Goal: Information Seeking & Learning: Learn about a topic

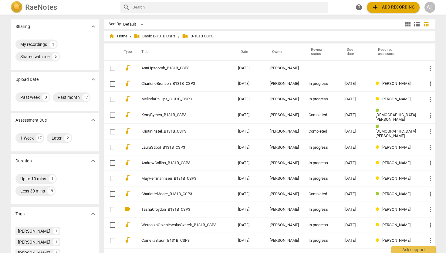
click at [207, 34] on span "folder_shared B-131B CSP3" at bounding box center [197, 36] width 31 height 6
click at [176, 35] on span "folder_shared Basic B-131B CSPs" at bounding box center [155, 36] width 42 height 6
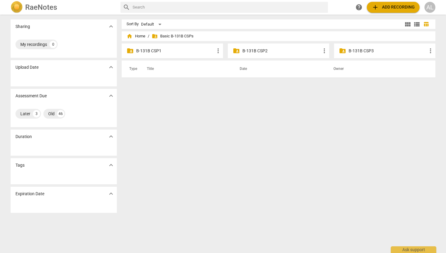
click at [349, 52] on p "B-131B CSP3" at bounding box center [388, 51] width 78 height 6
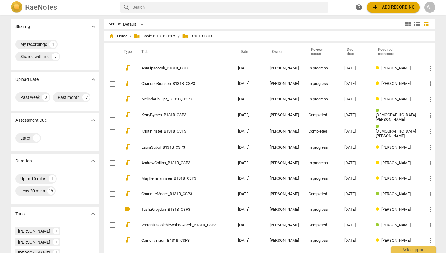
click at [221, 7] on input "text" at bounding box center [229, 7] width 193 height 10
click at [212, 36] on span "folder_shared B-131B CSP3" at bounding box center [197, 36] width 31 height 6
click at [176, 37] on span "folder_shared Basic B-131B CSPs" at bounding box center [155, 36] width 42 height 6
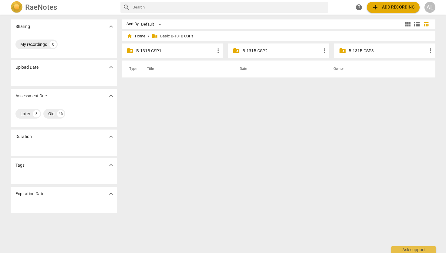
click at [355, 52] on p "B-131B CSP3" at bounding box center [388, 51] width 78 height 6
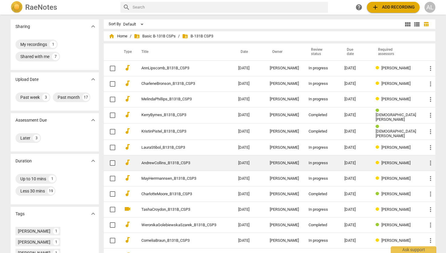
click at [165, 163] on link "AndrewCollins_B131B_CSP3" at bounding box center [178, 163] width 75 height 5
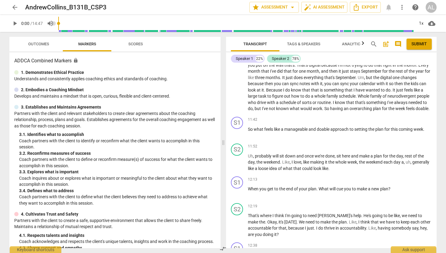
scroll to position [1152, 0]
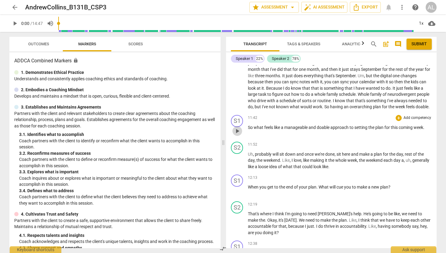
click at [239, 134] on span "play_arrow" at bounding box center [237, 130] width 7 height 7
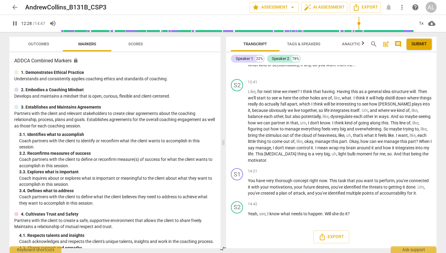
scroll to position [1348, 0]
click at [239, 191] on span "pause" at bounding box center [237, 186] width 7 height 7
click at [239, 191] on span "play_arrow" at bounding box center [237, 186] width 7 height 7
type input "887"
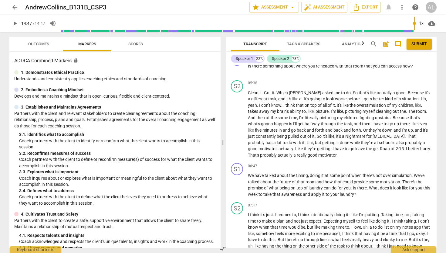
scroll to position [563, 0]
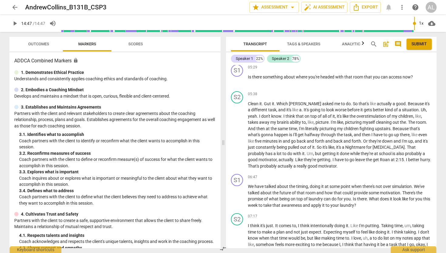
click at [12, 8] on span "arrow_back" at bounding box center [14, 7] width 7 height 7
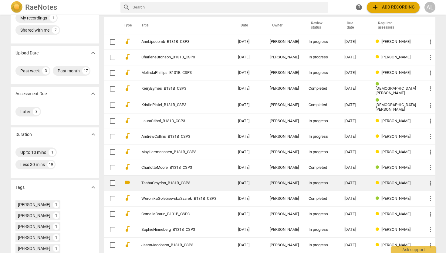
scroll to position [26, 0]
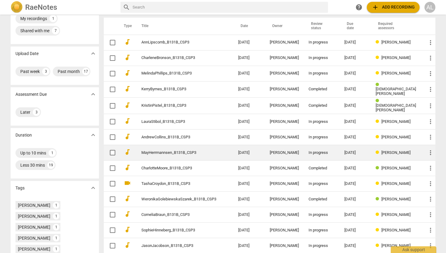
click at [191, 151] on link "MayHerrmannsen_B131B_CSP3" at bounding box center [178, 152] width 75 height 5
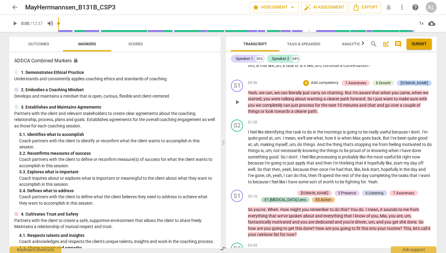
scroll to position [117, 0]
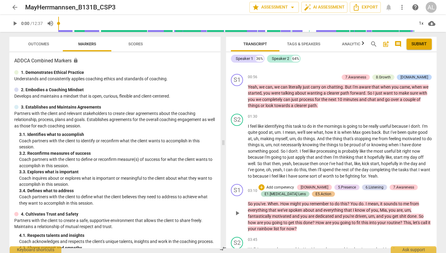
click at [240, 216] on span "play_arrow" at bounding box center [237, 212] width 7 height 7
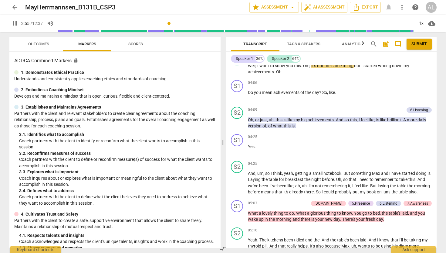
scroll to position [308, 0]
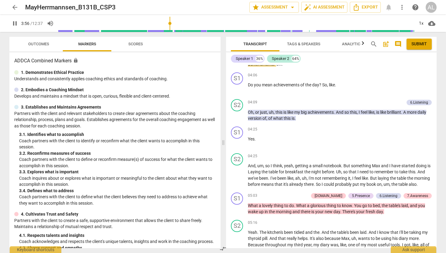
click at [240, 212] on span "pause" at bounding box center [237, 208] width 7 height 7
click at [240, 212] on span "play_arrow" at bounding box center [237, 208] width 7 height 7
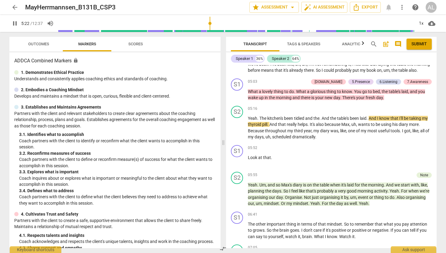
scroll to position [422, 0]
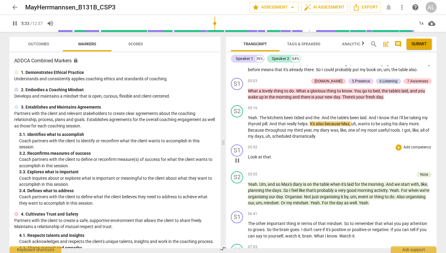
click at [242, 164] on div "play_arrow pause" at bounding box center [240, 160] width 15 height 8
click at [235, 164] on span "pause" at bounding box center [237, 160] width 7 height 7
click at [235, 164] on span "play_arrow" at bounding box center [237, 160] width 7 height 7
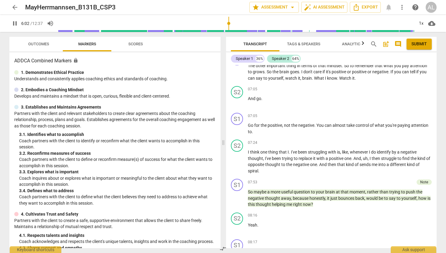
scroll to position [582, 0]
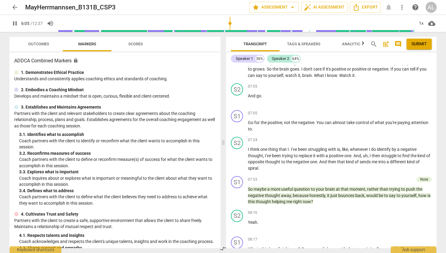
click at [235, 201] on div "play_arrow pause" at bounding box center [240, 195] width 15 height 15
click at [39, 42] on span "Outcomes" at bounding box center [38, 44] width 21 height 5
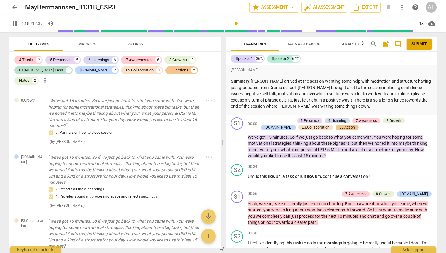
scroll to position [206, 0]
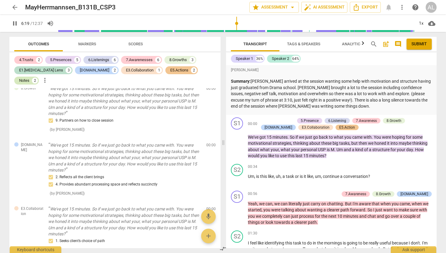
click at [29, 77] on div "Notes" at bounding box center [24, 80] width 10 height 6
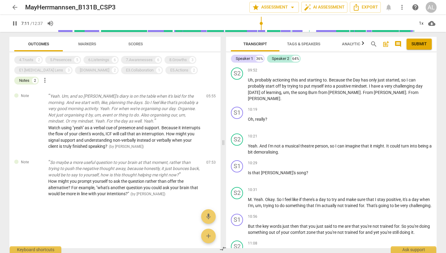
scroll to position [1004, 0]
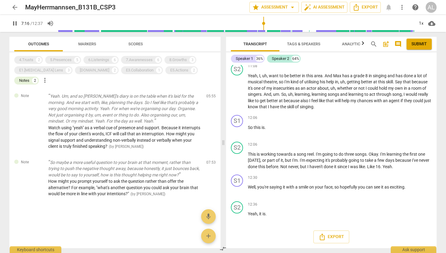
type input "437"
click at [17, 10] on span "arrow_back" at bounding box center [14, 7] width 7 height 7
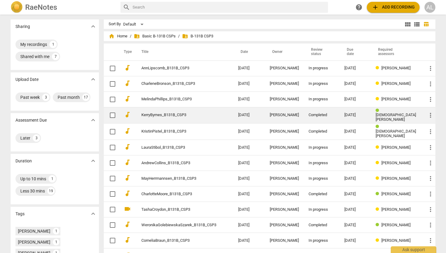
click at [171, 115] on link "KerryByrnes_B131B_CSP3" at bounding box center [178, 115] width 75 height 5
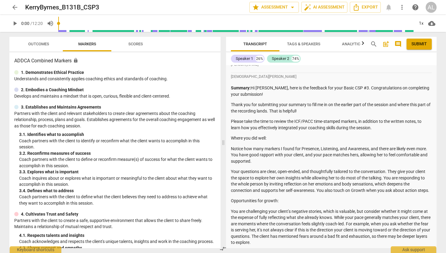
scroll to position [47, 0]
click at [15, 6] on span "arrow_back" at bounding box center [14, 7] width 7 height 7
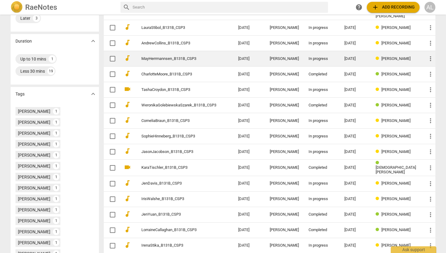
scroll to position [130, 0]
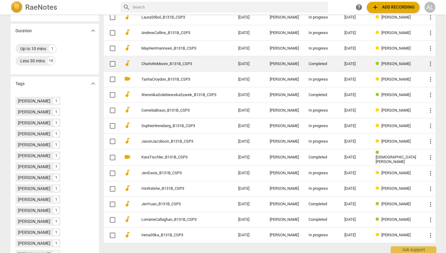
click at [188, 62] on link "CharlotteMoore_B131B_CSP3" at bounding box center [178, 64] width 75 height 5
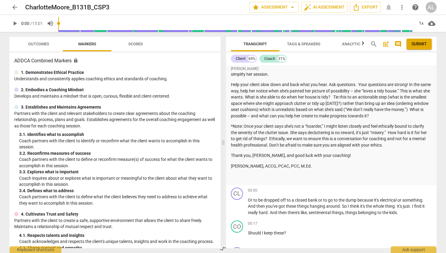
scroll to position [304, 0]
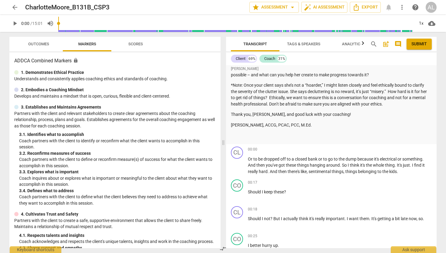
click at [38, 47] on span "Outcomes" at bounding box center [39, 44] width 36 height 8
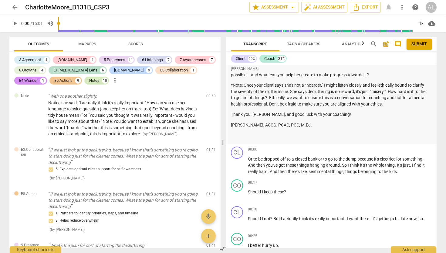
click at [89, 81] on div "Notes" at bounding box center [94, 80] width 10 height 6
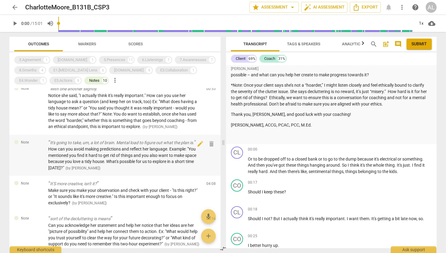
scroll to position [5, 0]
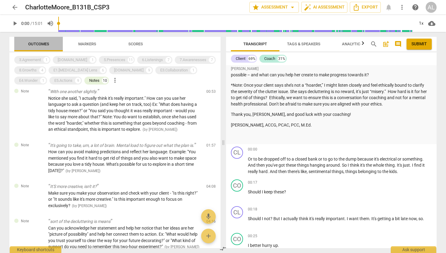
click at [36, 47] on span "Outcomes" at bounding box center [39, 44] width 36 height 8
click at [89, 78] on div "Notes" at bounding box center [94, 80] width 10 height 6
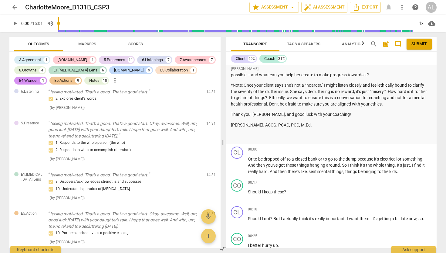
scroll to position [2668, 0]
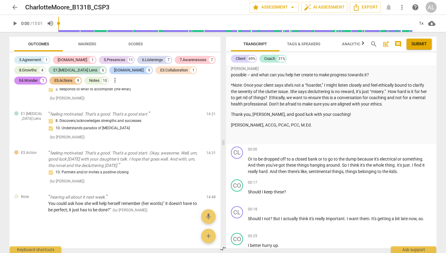
click at [15, 10] on span "arrow_back" at bounding box center [14, 7] width 7 height 7
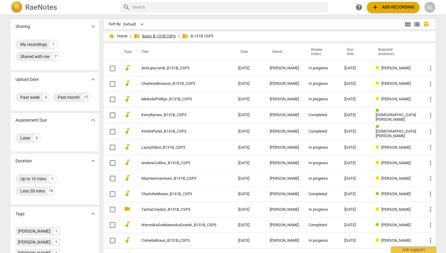
click at [167, 36] on span "folder_shared Basic B-131B CSPs" at bounding box center [155, 36] width 42 height 6
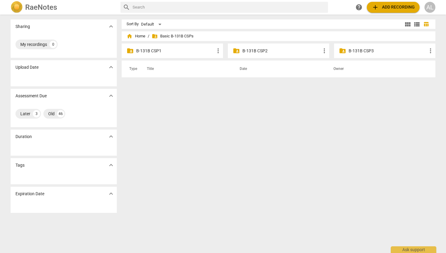
click at [259, 53] on p "B-131B CSP2" at bounding box center [282, 51] width 78 height 6
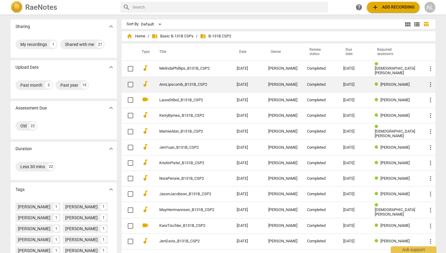
click at [204, 84] on link "AnnLipscomb_B131B_CSP2" at bounding box center [187, 84] width 56 height 5
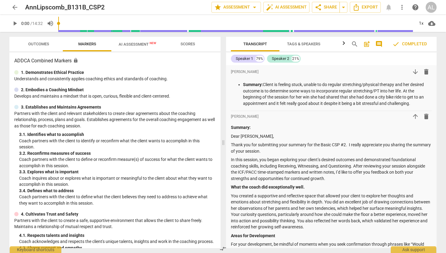
click at [17, 7] on span "arrow_back" at bounding box center [14, 7] width 7 height 7
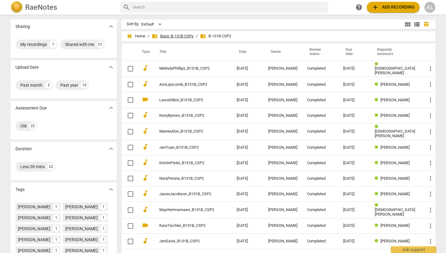
click at [185, 35] on span "folder_shared Basic B-131B CSPs" at bounding box center [173, 36] width 42 height 6
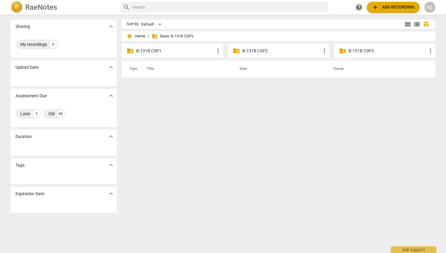
click at [353, 54] on div "folder_shared B-131B CSP3 more_vert" at bounding box center [384, 50] width 101 height 15
click at [351, 51] on p "B-131B CSP3" at bounding box center [388, 51] width 78 height 6
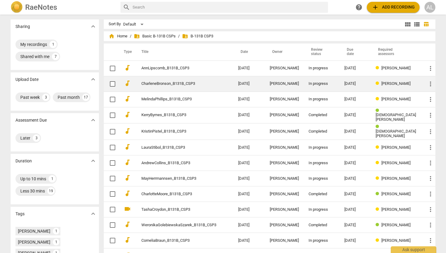
click at [180, 84] on link "CharleneBronson_B131B_CSP3" at bounding box center [178, 83] width 75 height 5
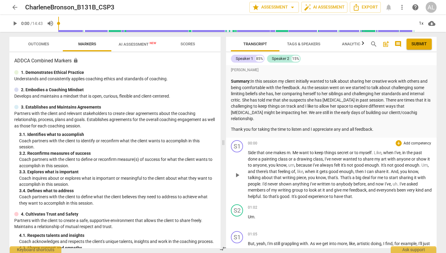
scroll to position [2, 0]
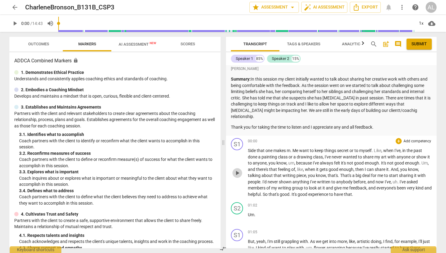
click at [236, 170] on button "play_arrow" at bounding box center [238, 173] width 10 height 10
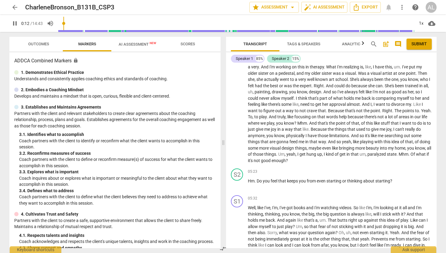
scroll to position [367, 0]
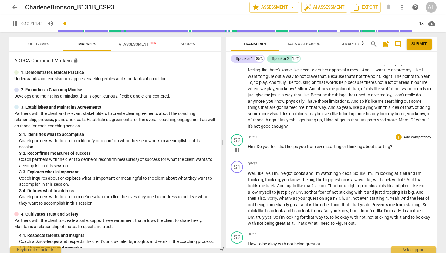
click at [235, 153] on span "pause" at bounding box center [237, 149] width 7 height 7
click at [235, 153] on span "play_arrow" at bounding box center [237, 149] width 7 height 7
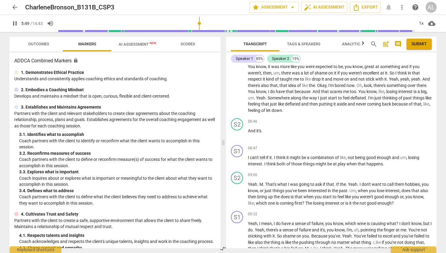
scroll to position [823, 0]
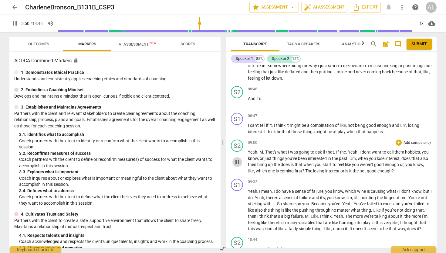
click at [236, 160] on span "pause" at bounding box center [237, 161] width 7 height 7
click at [236, 161] on span "play_arrow" at bounding box center [237, 161] width 7 height 7
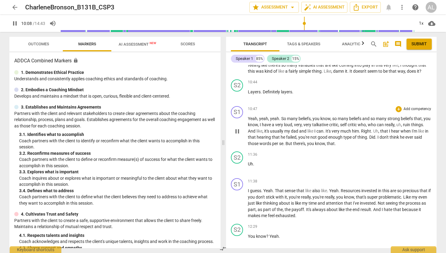
scroll to position [981, 0]
click at [239, 206] on span "pause" at bounding box center [237, 202] width 7 height 7
click at [239, 206] on span "play_arrow" at bounding box center [237, 202] width 7 height 7
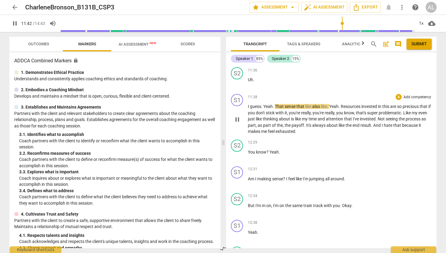
scroll to position [1066, 0]
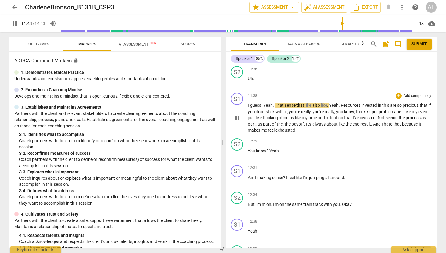
click at [239, 210] on span "pause" at bounding box center [237, 207] width 7 height 7
click at [239, 210] on span "play_arrow" at bounding box center [237, 207] width 7 height 7
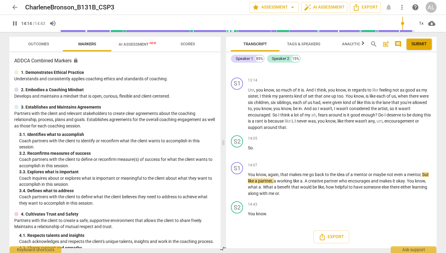
scroll to position [1332, 0]
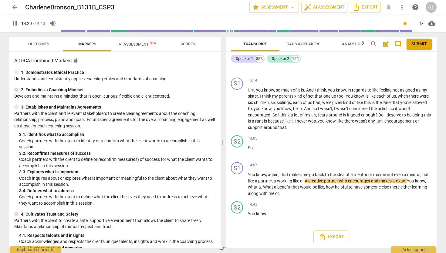
type input "861"
click at [16, 9] on span "arrow_back" at bounding box center [14, 7] width 7 height 7
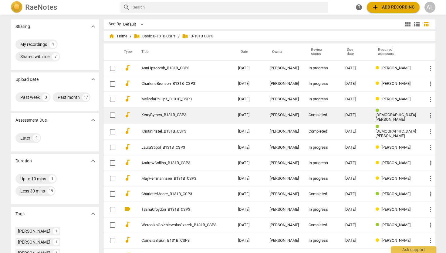
click at [196, 114] on link "KerryByrnes_B131B_CSP3" at bounding box center [178, 115] width 75 height 5
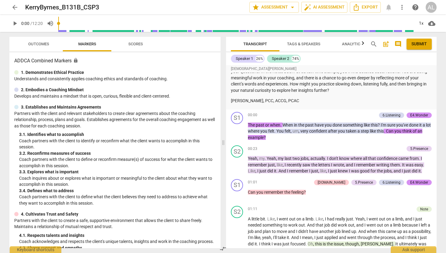
scroll to position [235, 0]
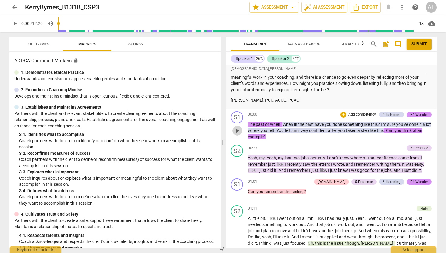
click at [237, 134] on span "play_arrow" at bounding box center [237, 130] width 7 height 7
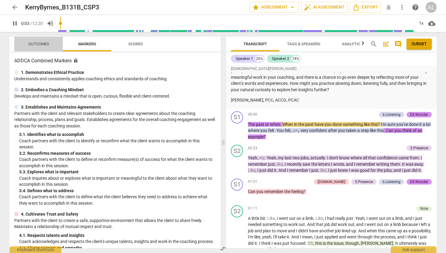
click at [38, 44] on span "Outcomes" at bounding box center [38, 44] width 21 height 5
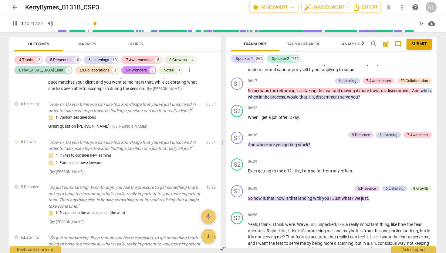
scroll to position [862, 0]
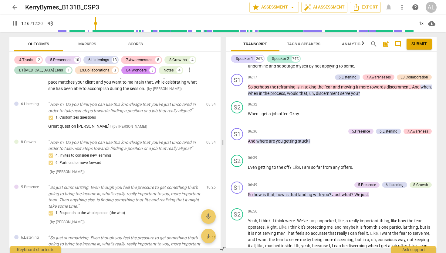
type input "77"
click at [12, 7] on span "arrow_back" at bounding box center [14, 7] width 7 height 7
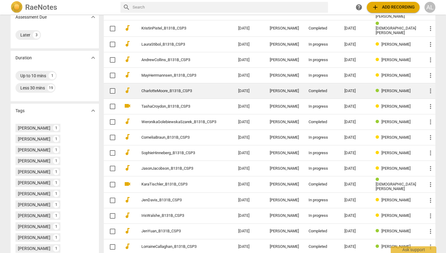
scroll to position [105, 0]
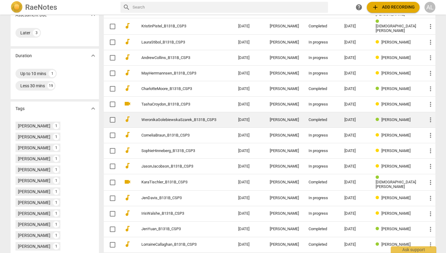
click at [184, 119] on link "WeronikaGolebiewskaSzarek_B131B_CSP3" at bounding box center [178, 119] width 75 height 5
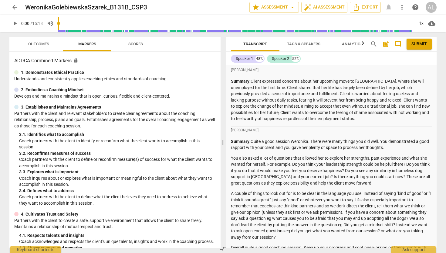
click at [45, 42] on span "Outcomes" at bounding box center [38, 44] width 21 height 5
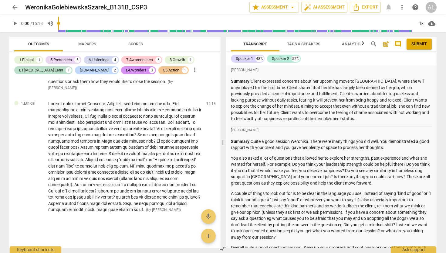
scroll to position [922, 0]
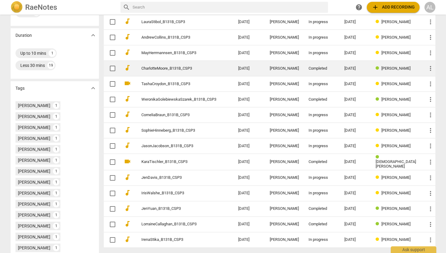
scroll to position [130, 0]
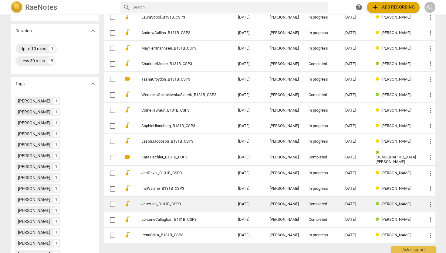
click at [175, 203] on link "JenYuan_B131B_CSP3" at bounding box center [178, 204] width 75 height 5
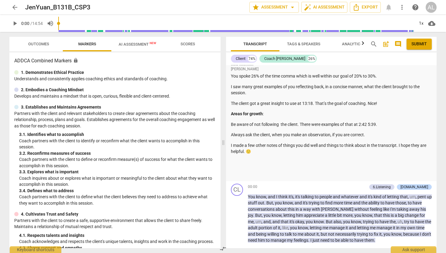
scroll to position [294, 0]
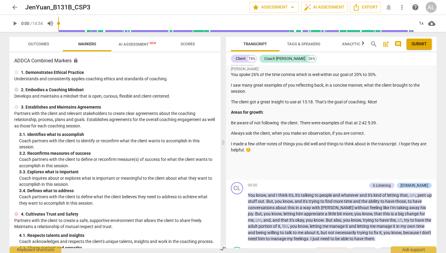
click at [293, 144] on p "I made a few other notes of things you did well and things to think about in th…" at bounding box center [331, 147] width 201 height 12
click at [41, 45] on span "Outcomes" at bounding box center [38, 44] width 21 height 5
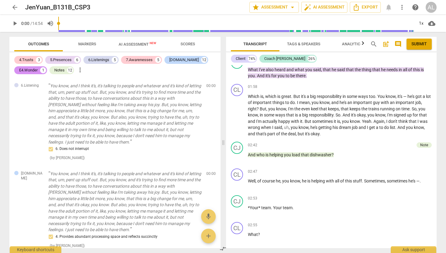
scroll to position [538, 0]
click at [237, 158] on span "play_arrow" at bounding box center [237, 157] width 7 height 7
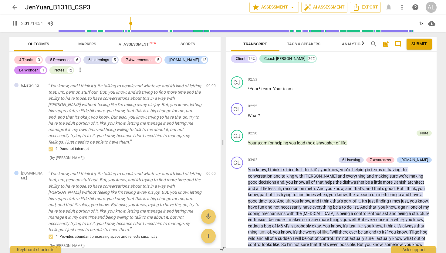
scroll to position [655, 0]
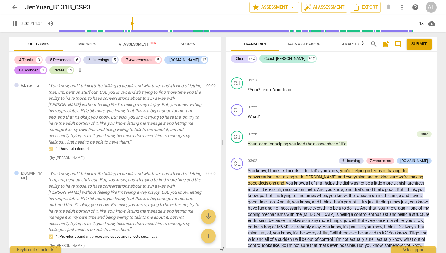
click at [60, 70] on div "Notes" at bounding box center [59, 70] width 10 height 6
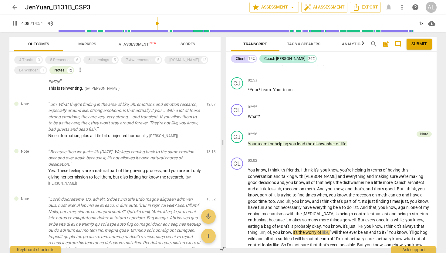
scroll to position [572, 0]
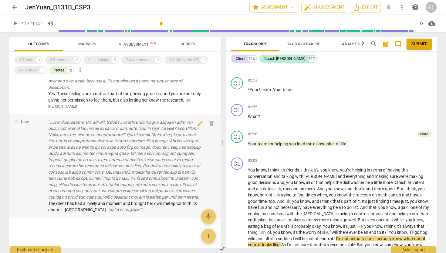
type input "258"
